Goal: Communication & Community: Answer question/provide support

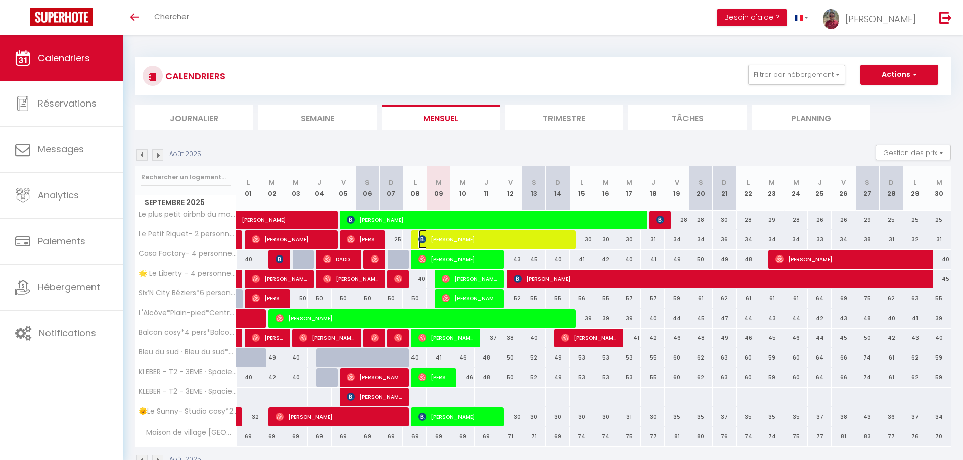
click at [442, 244] on span "[PERSON_NAME]" at bounding box center [493, 239] width 151 height 19
select select "OK"
select select "0"
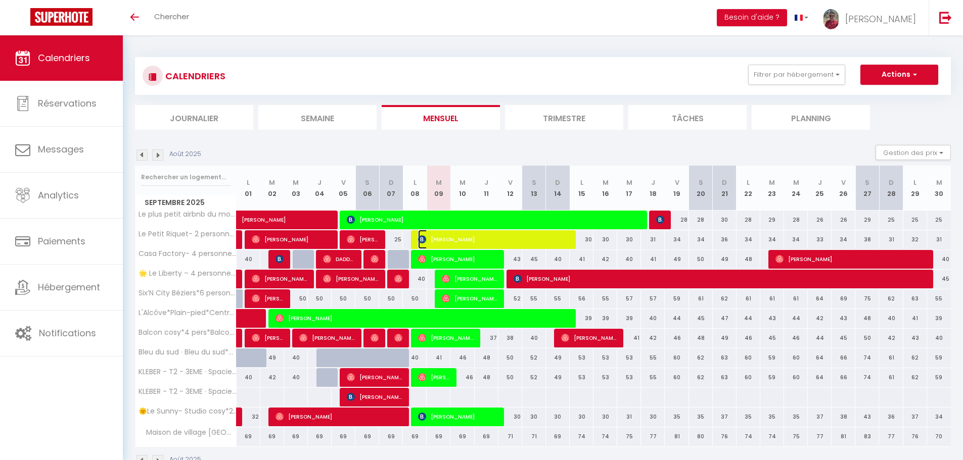
select select "1"
select select
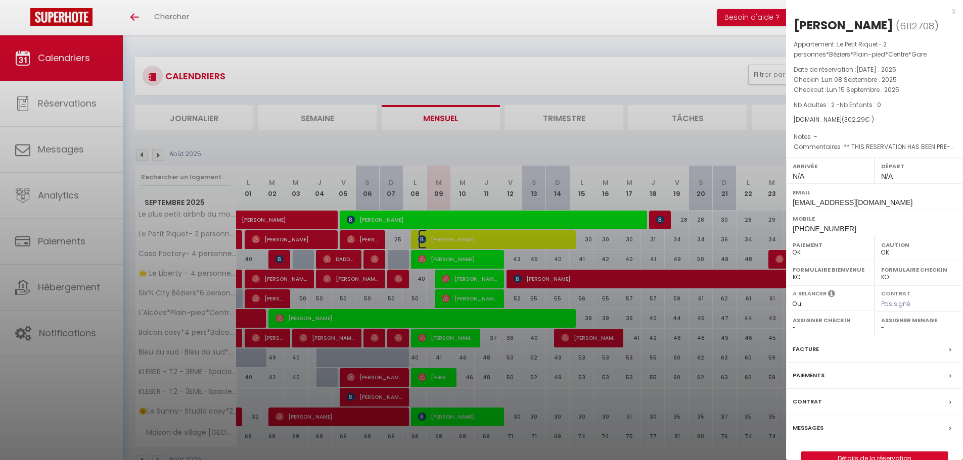
select select "45515"
click at [446, 321] on div at bounding box center [481, 230] width 963 height 460
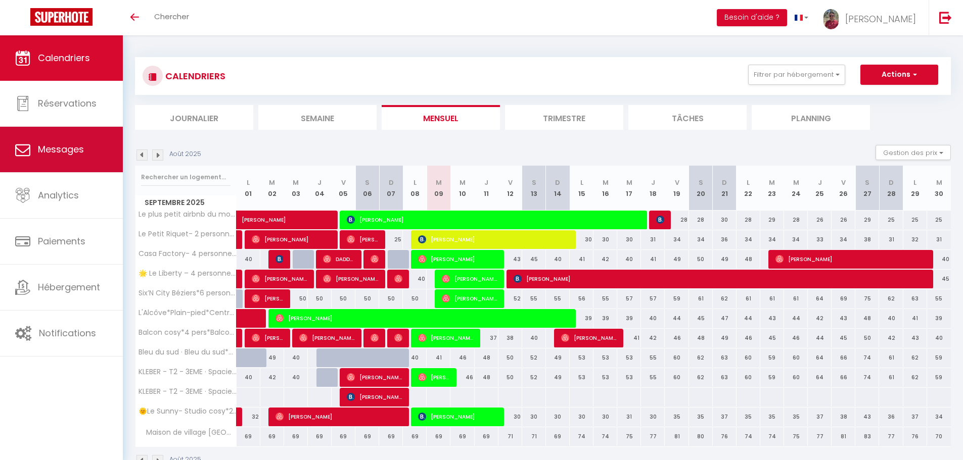
click at [75, 159] on link "Messages" at bounding box center [61, 149] width 123 height 45
select select "message"
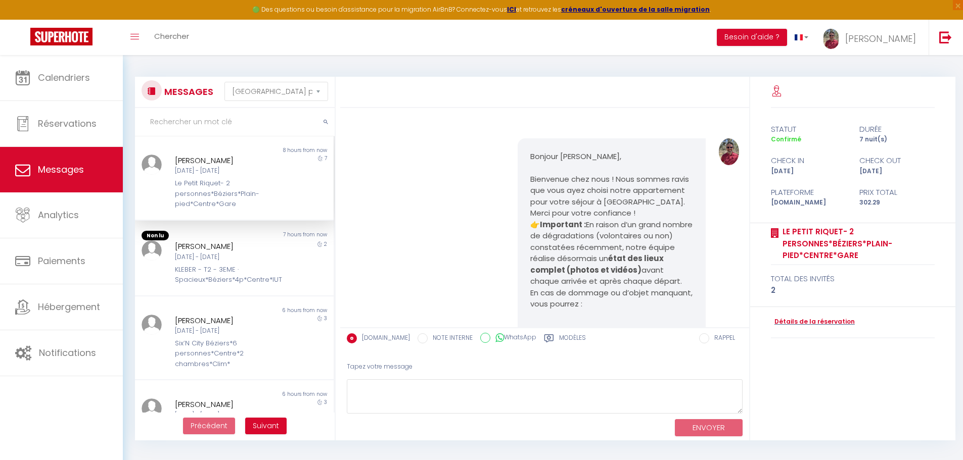
scroll to position [4370, 0]
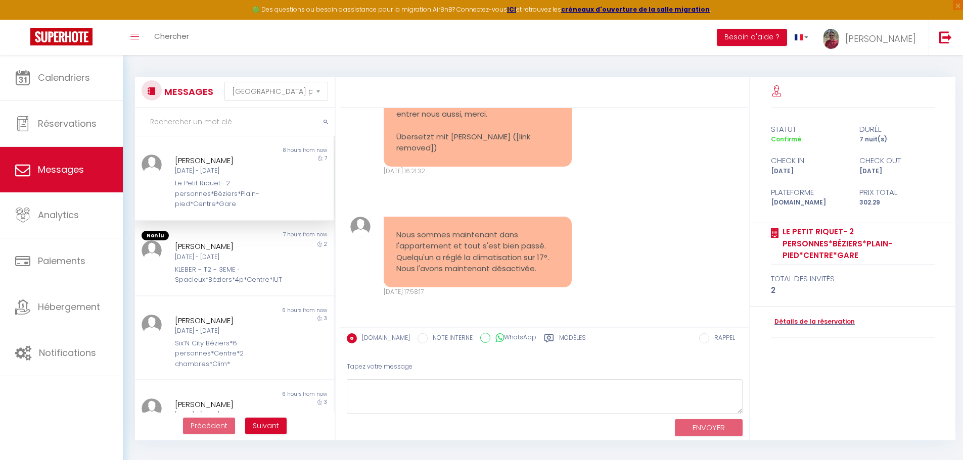
click at [285, 172] on div "7" at bounding box center [309, 182] width 50 height 55
click at [238, 255] on div "[DATE] - [DATE]" at bounding box center [226, 258] width 103 height 10
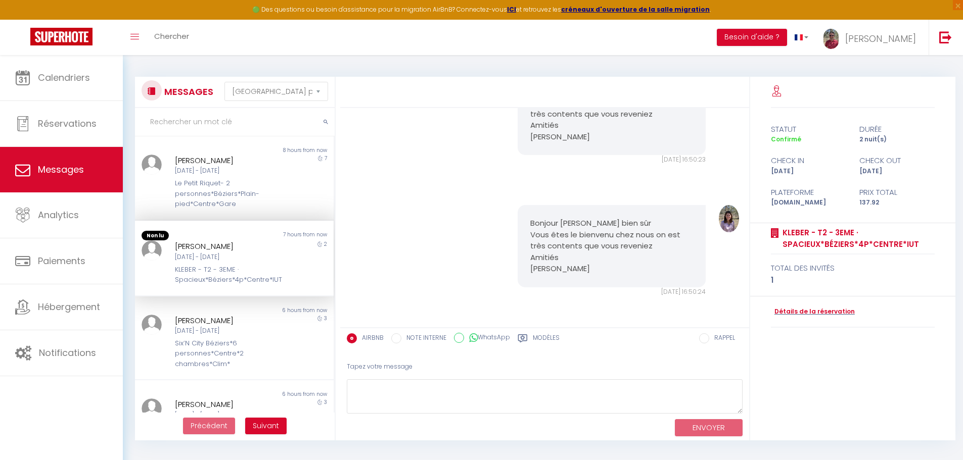
scroll to position [2065, 0]
click at [242, 206] on div "Le Petit Riquet- 2 personnes*Béziers*Plain-pied*Centre*Gare" at bounding box center [226, 193] width 103 height 31
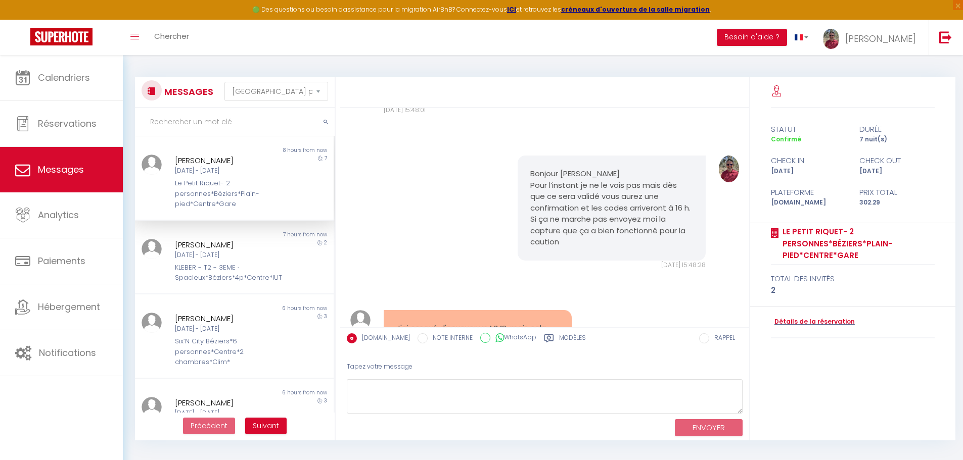
scroll to position [4370, 0]
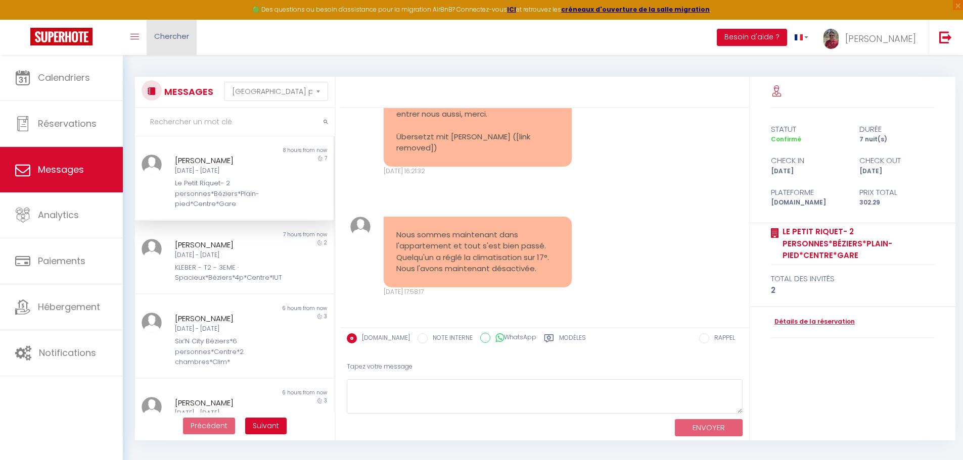
click at [180, 31] on span "Chercher" at bounding box center [171, 36] width 35 height 11
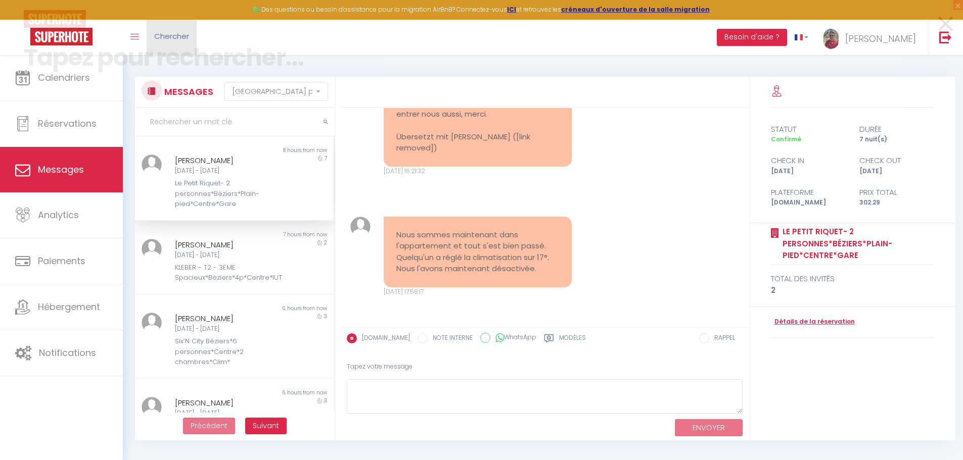
scroll to position [4347, 0]
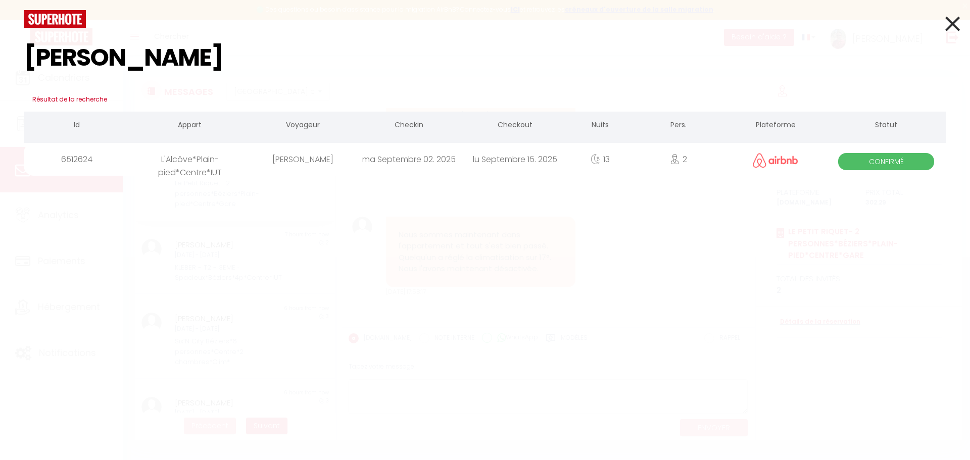
type input "[PERSON_NAME]"
click at [266, 154] on div "[PERSON_NAME]" at bounding box center [303, 159] width 106 height 33
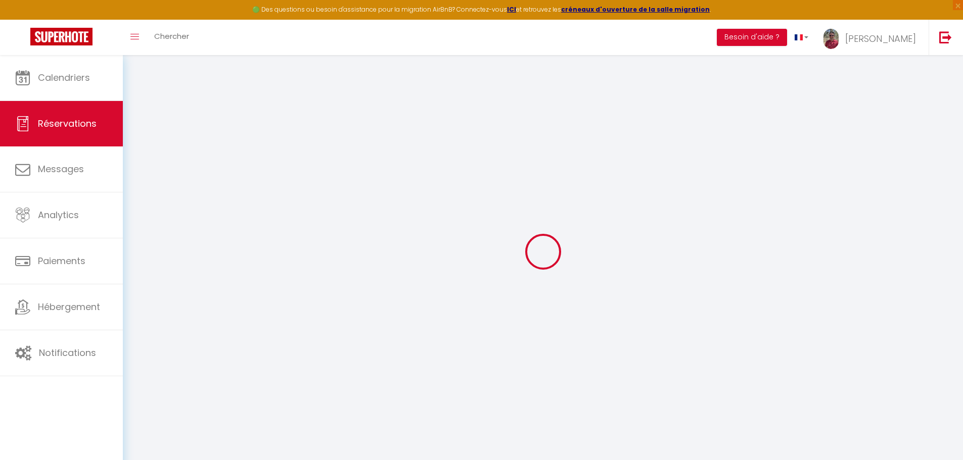
type input "[PERSON_NAME]"
type input "Vialle"
type input "[EMAIL_ADDRESS][DOMAIN_NAME]"
type input "[PHONE_NUMBER]"
select select
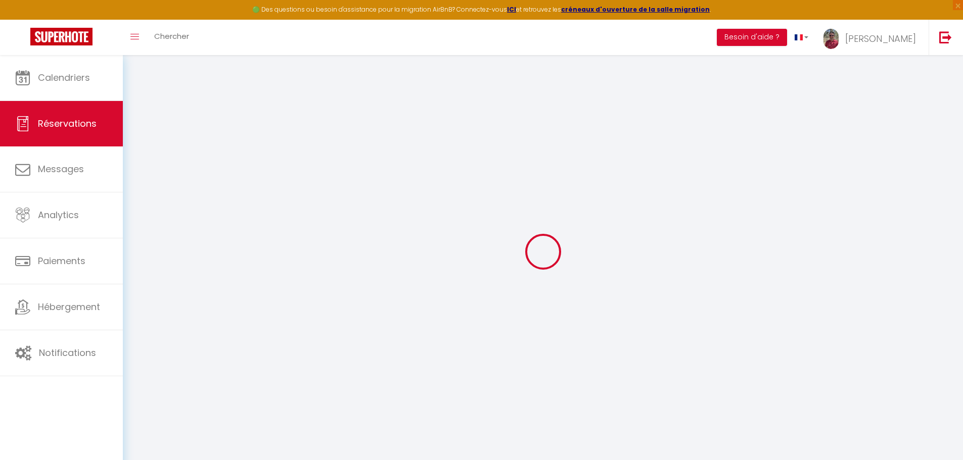
type input "108.82000000000001"
select select "41518"
select select "1"
select select
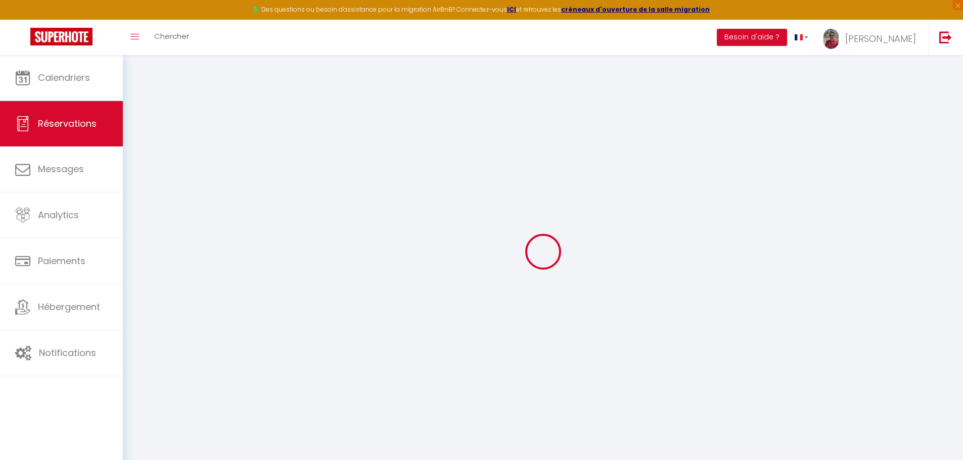
type input "2"
select select "12"
select select
type input "656"
checkbox input "false"
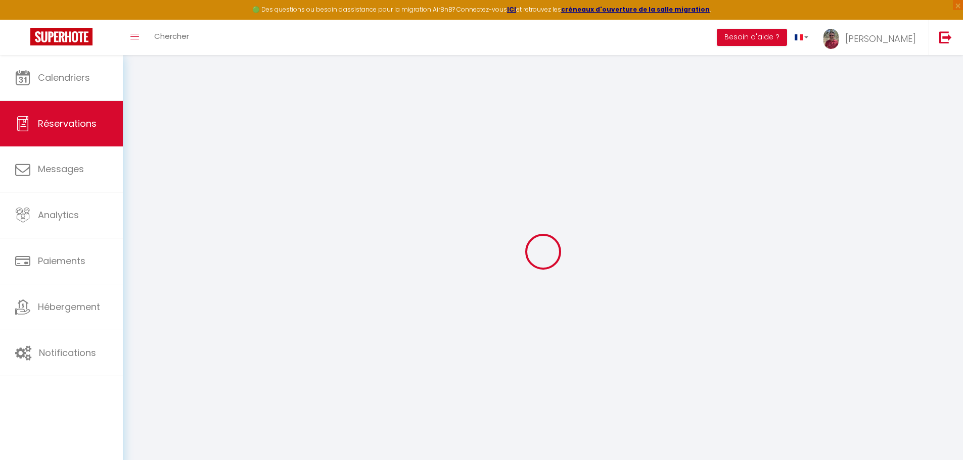
type input "60.6"
select select "1"
type input "20"
type input "0"
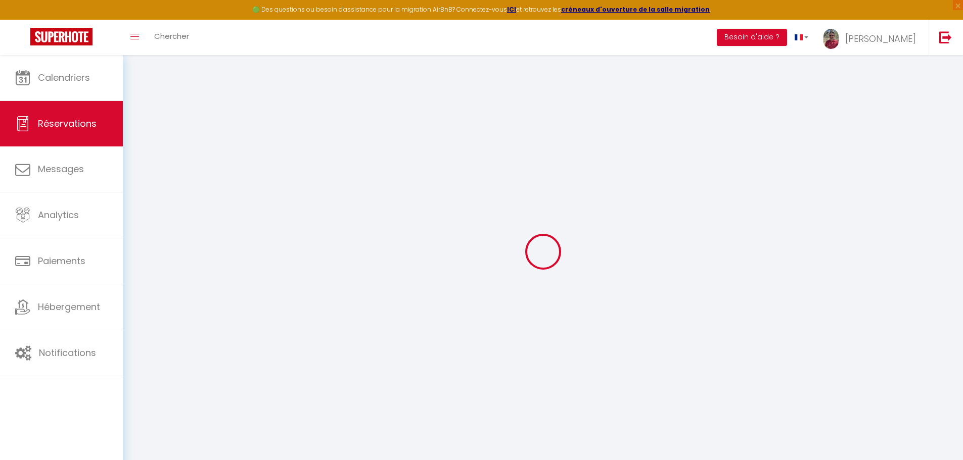
select select
select select "15"
checkbox input "false"
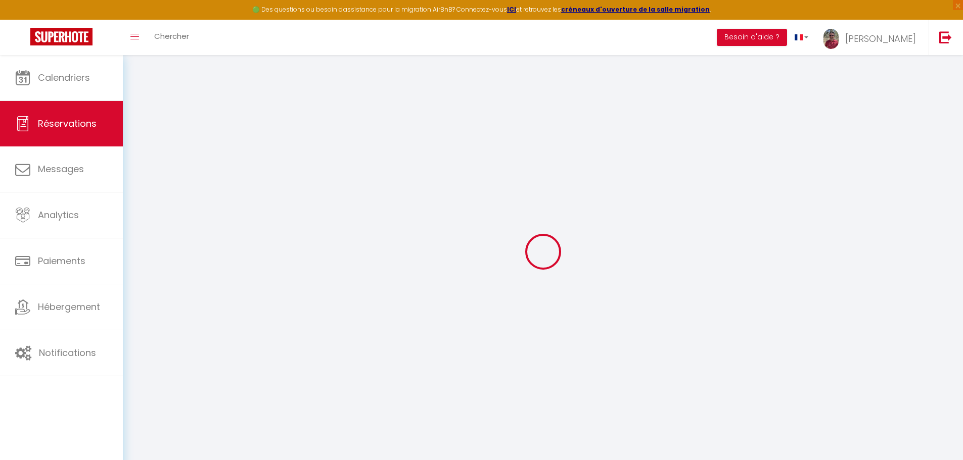
select select
checkbox input "false"
select select
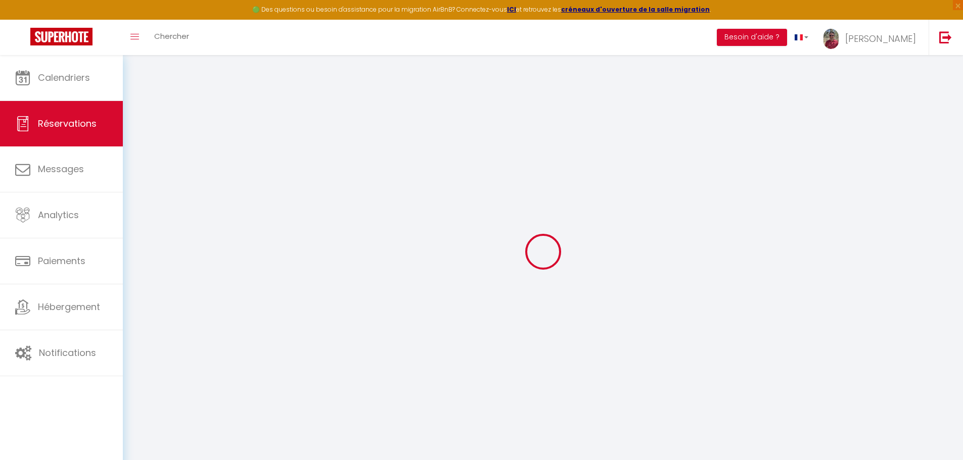
select select
checkbox input "false"
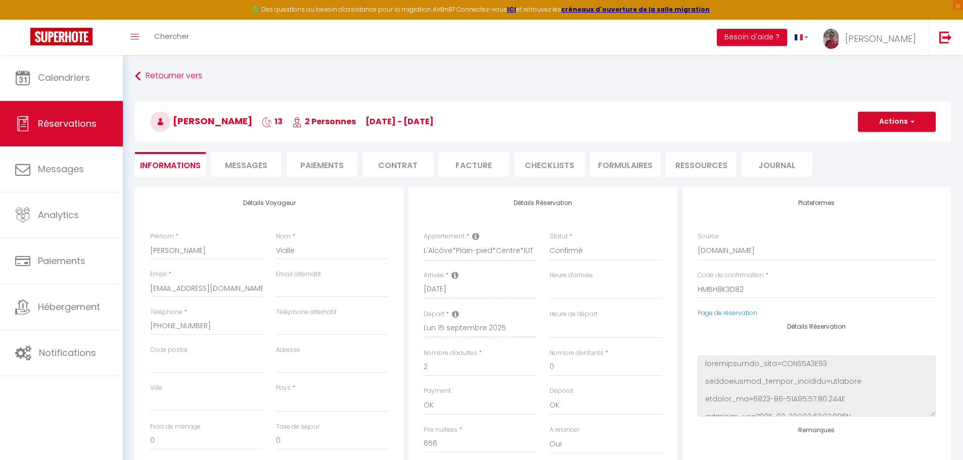
select select
type input "30"
type input "42.87"
select select
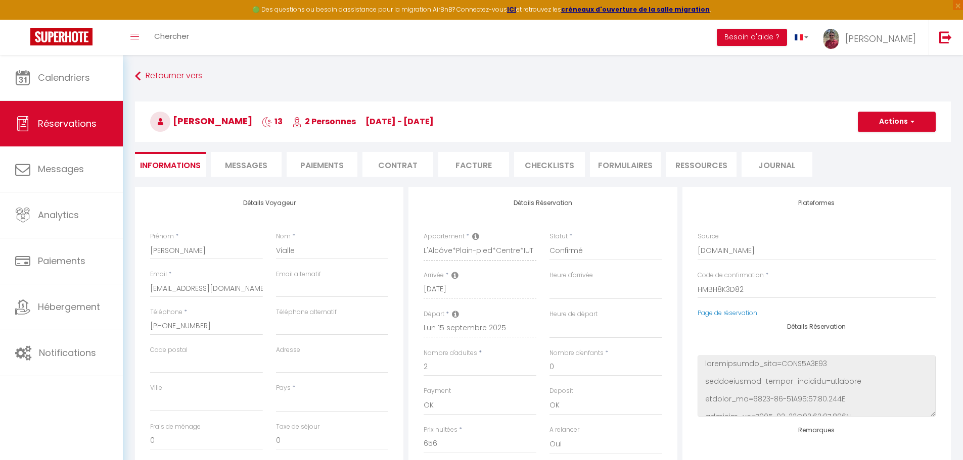
checkbox input "false"
select select
checkbox input "false"
select select
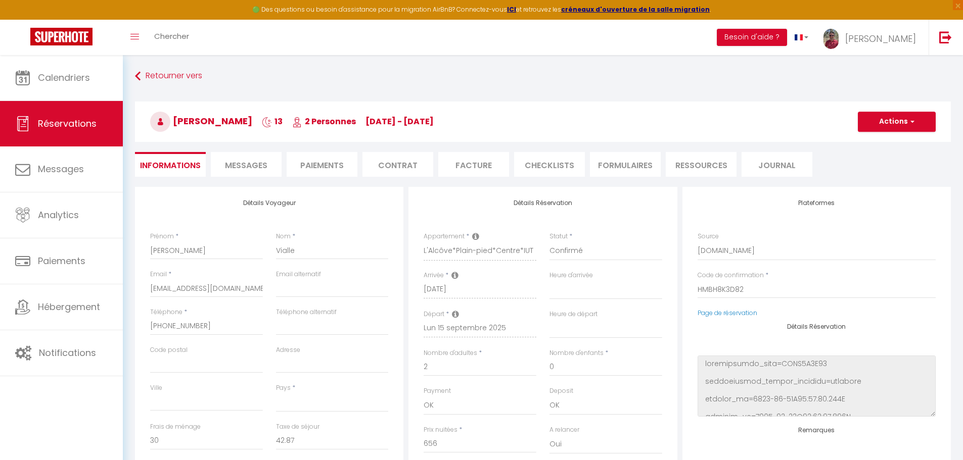
click at [251, 167] on span "Messages" at bounding box center [246, 166] width 42 height 12
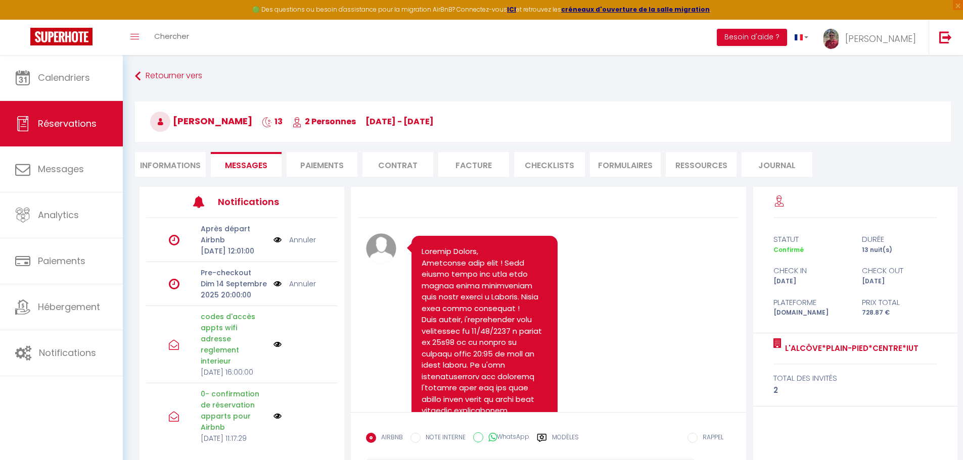
scroll to position [55, 0]
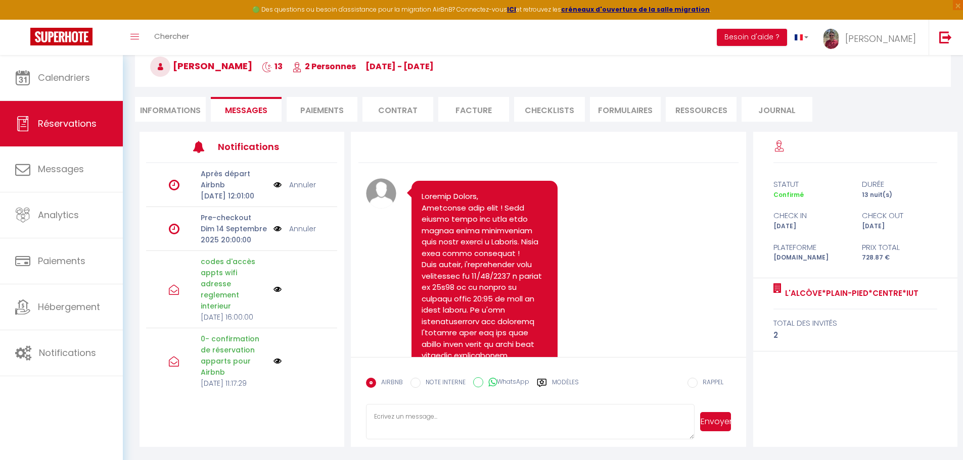
click at [553, 420] on textarea at bounding box center [530, 421] width 329 height 35
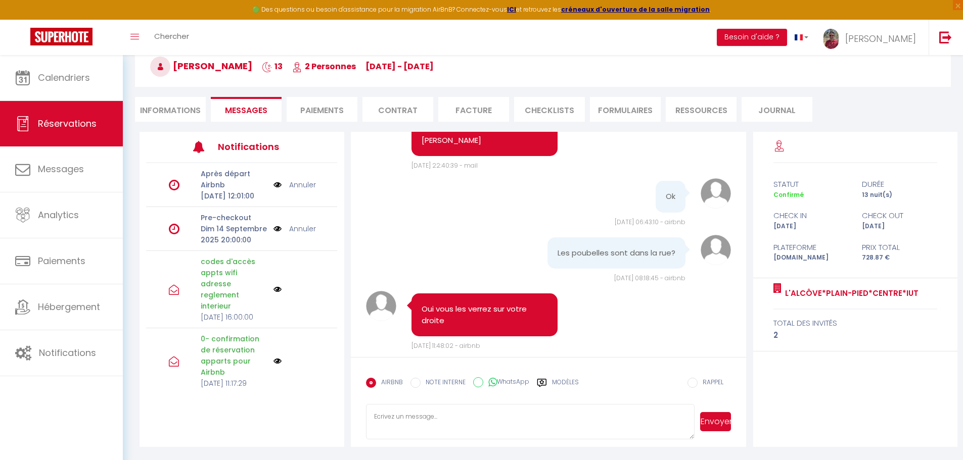
scroll to position [7471, 0]
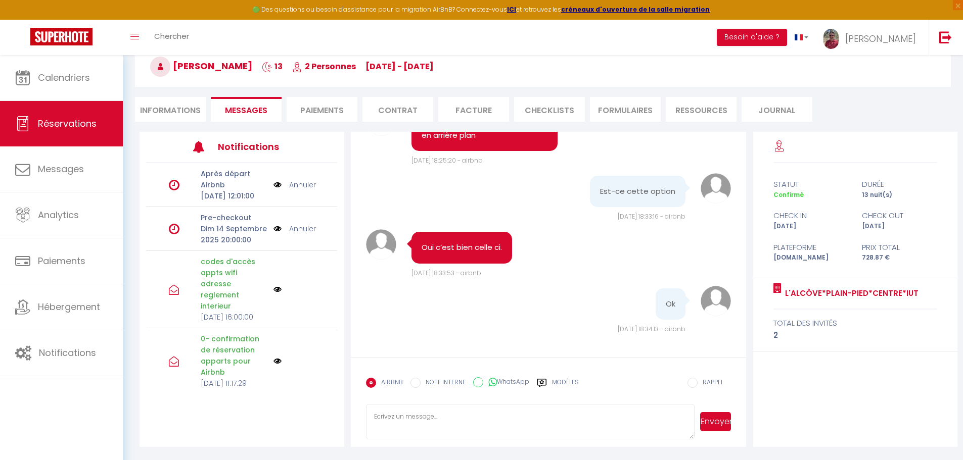
click at [452, 420] on textarea at bounding box center [530, 421] width 329 height 35
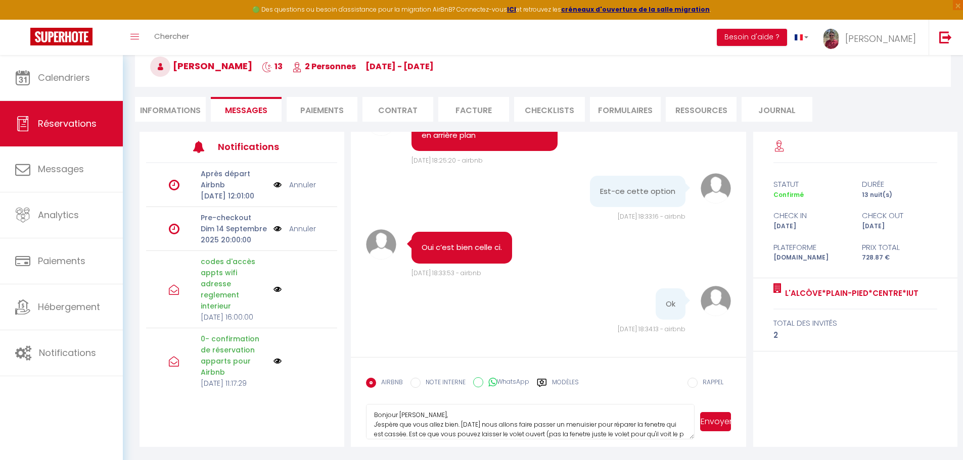
scroll to position [11, 0]
type textarea "Bonjour [PERSON_NAME], J'espère que vous allez bien. [DATE] nous allons faire p…"
click at [721, 421] on button "Envoyer" at bounding box center [715, 421] width 31 height 19
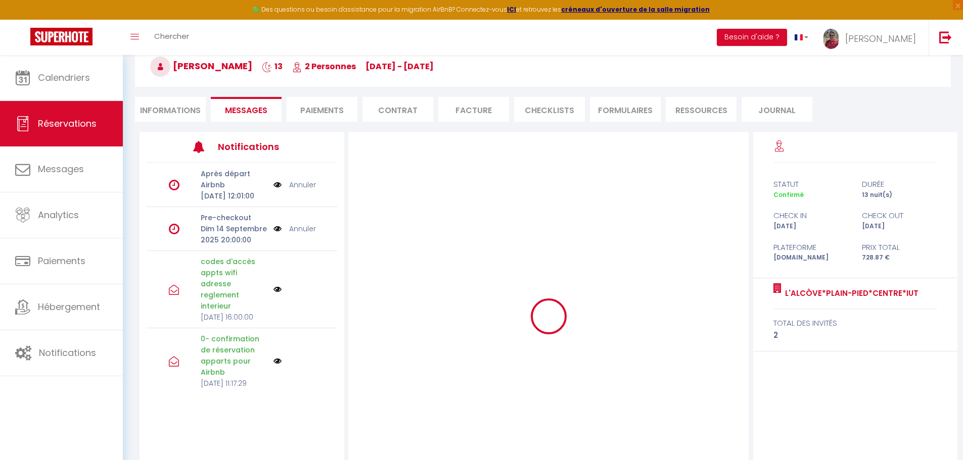
scroll to position [0, 0]
